Goal: Find specific page/section: Find specific page/section

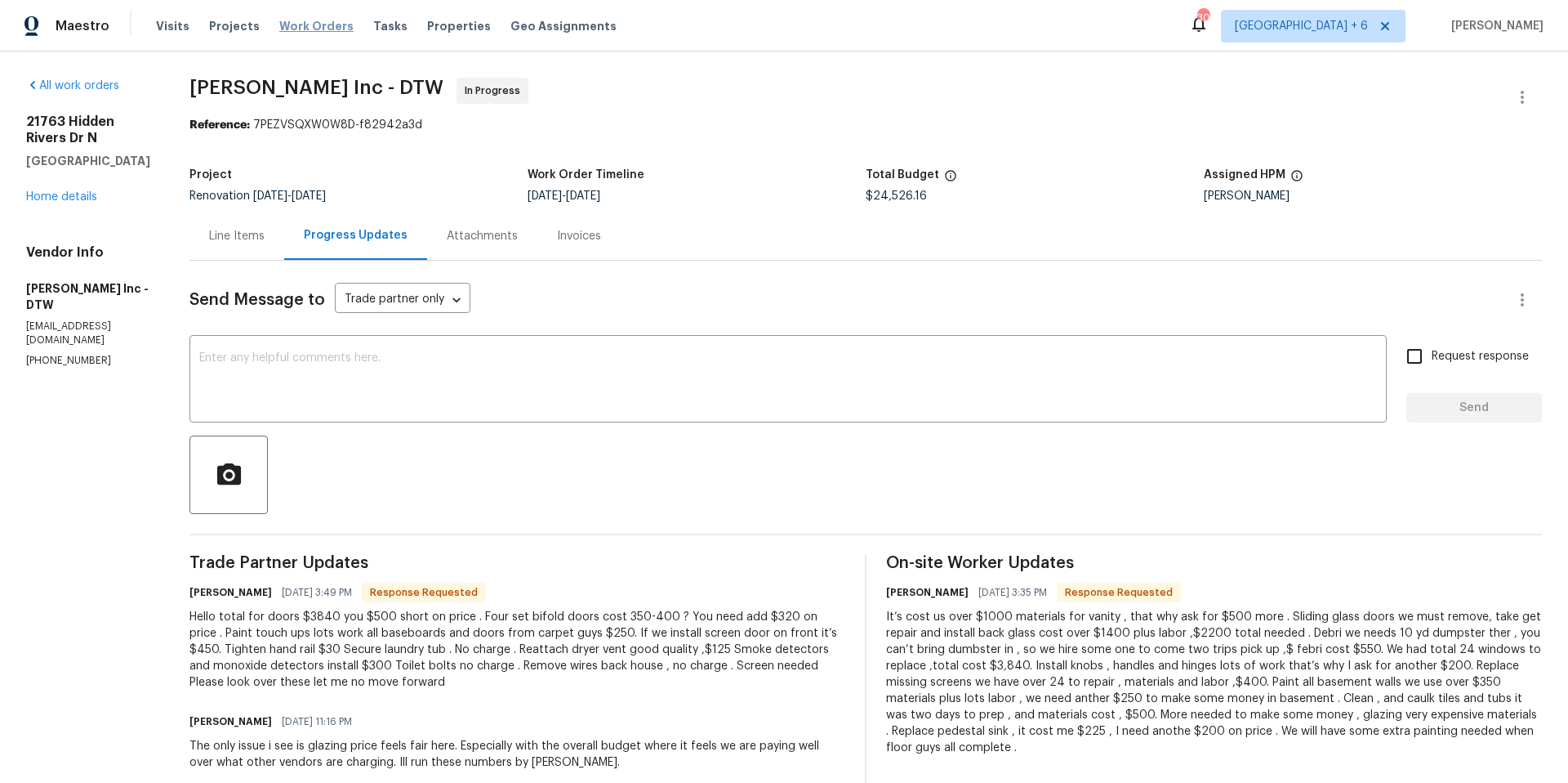
click at [291, 18] on span "Work Orders" at bounding box center [316, 25] width 75 height 17
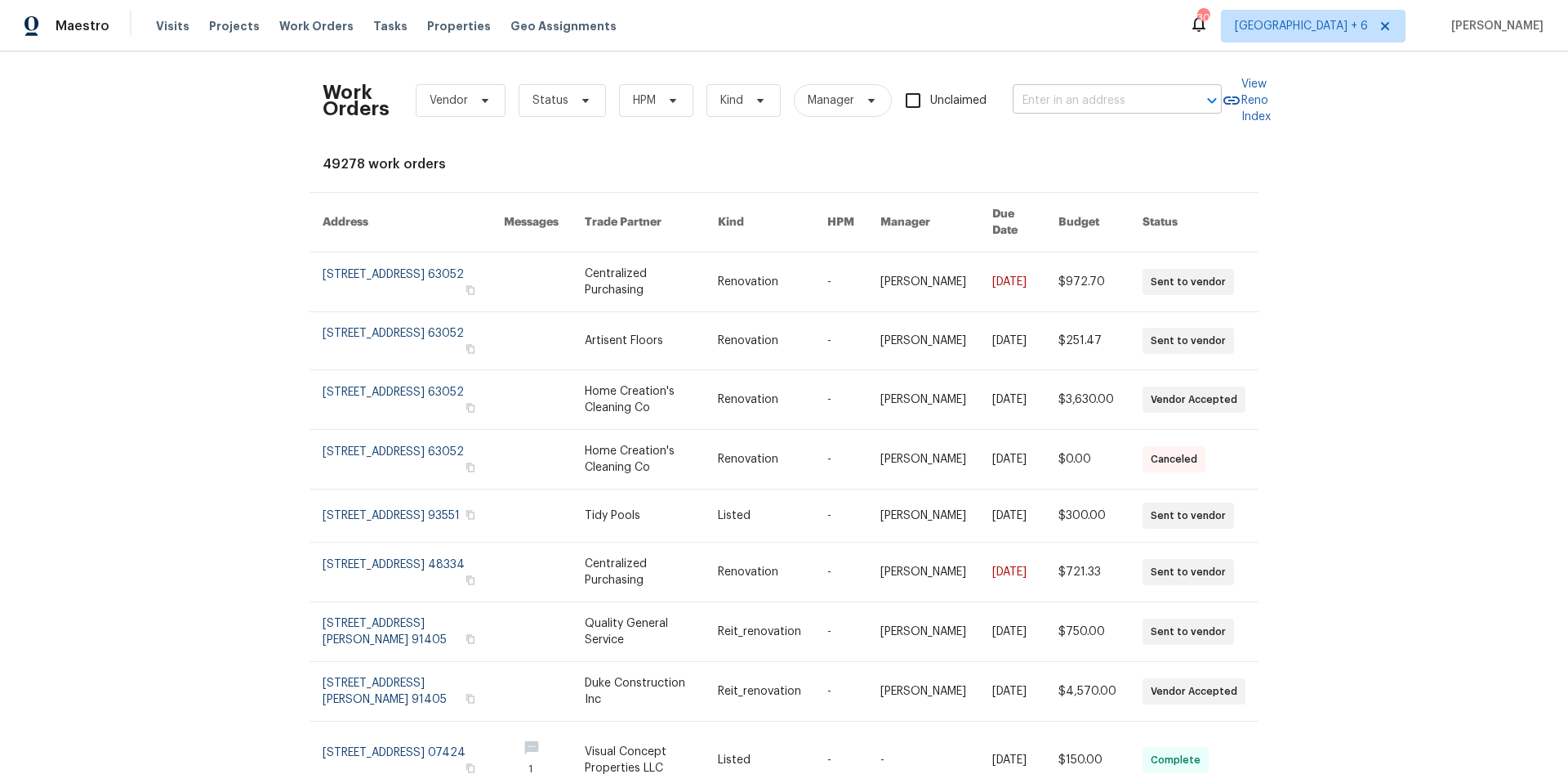
click at [1059, 93] on input "text" at bounding box center [1095, 100] width 163 height 25
type input "13108"
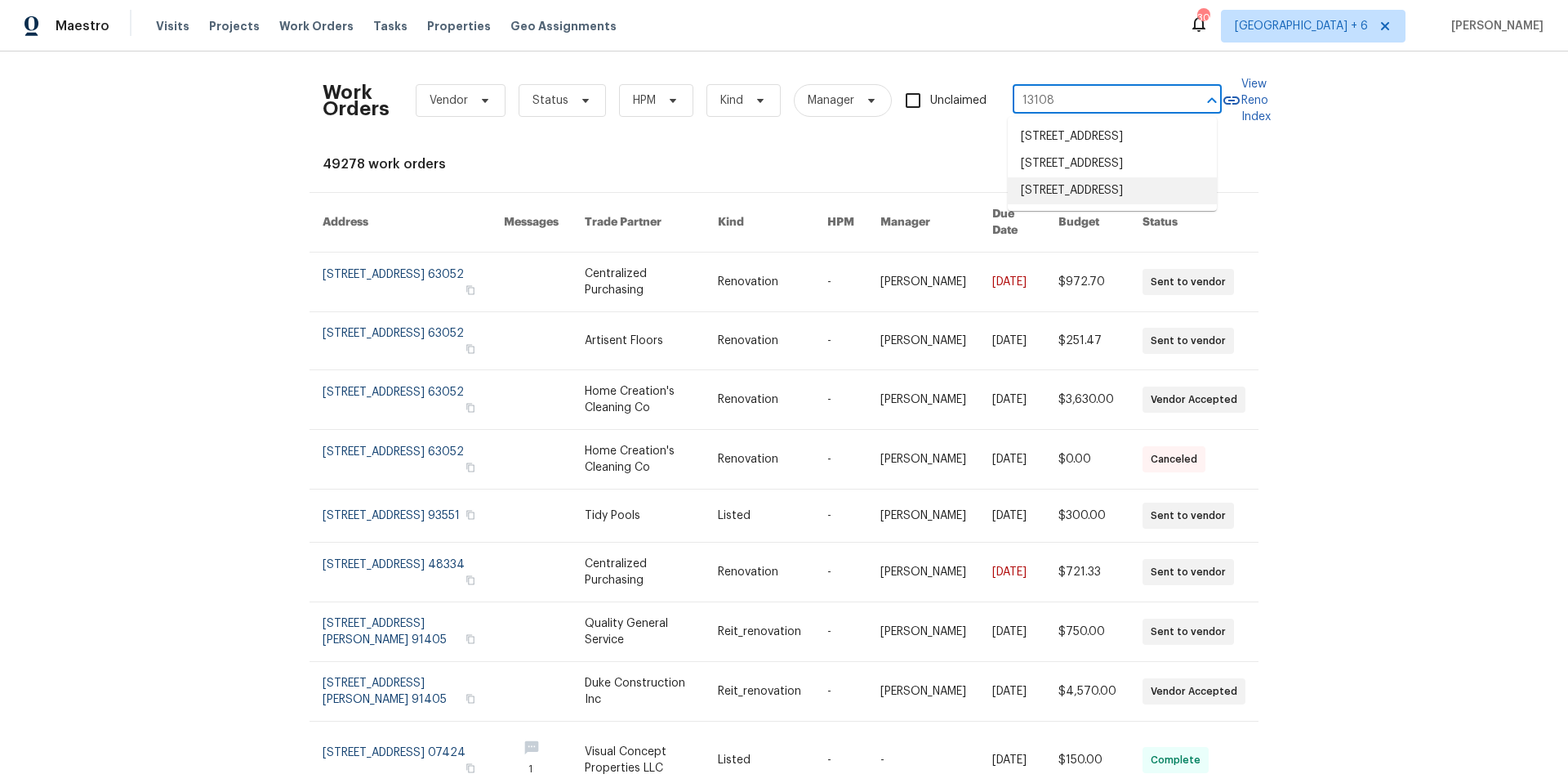
click at [1117, 204] on li "[STREET_ADDRESS]" at bounding box center [1112, 191] width 209 height 27
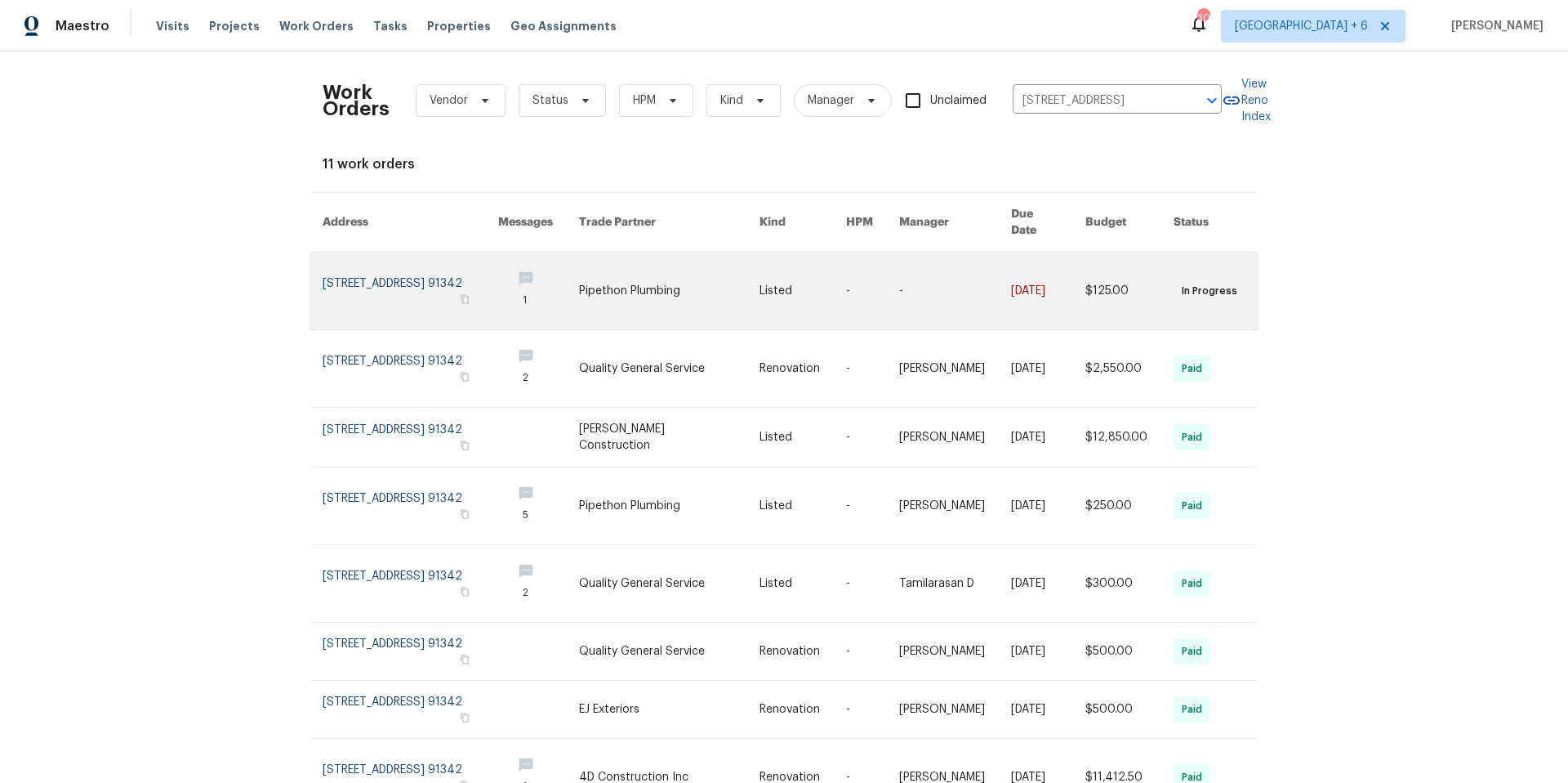
click at [378, 256] on link at bounding box center [410, 290] width 176 height 76
